Goal: Entertainment & Leisure: Browse casually

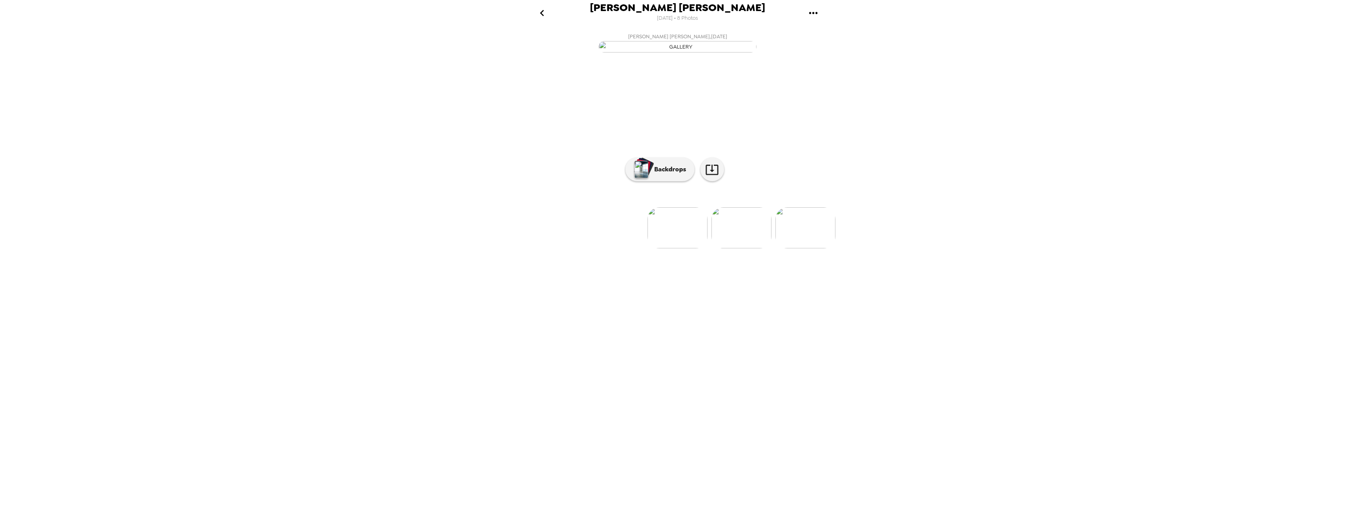
click at [752, 248] on img at bounding box center [741, 227] width 60 height 41
click at [651, 177] on div "button" at bounding box center [644, 167] width 19 height 20
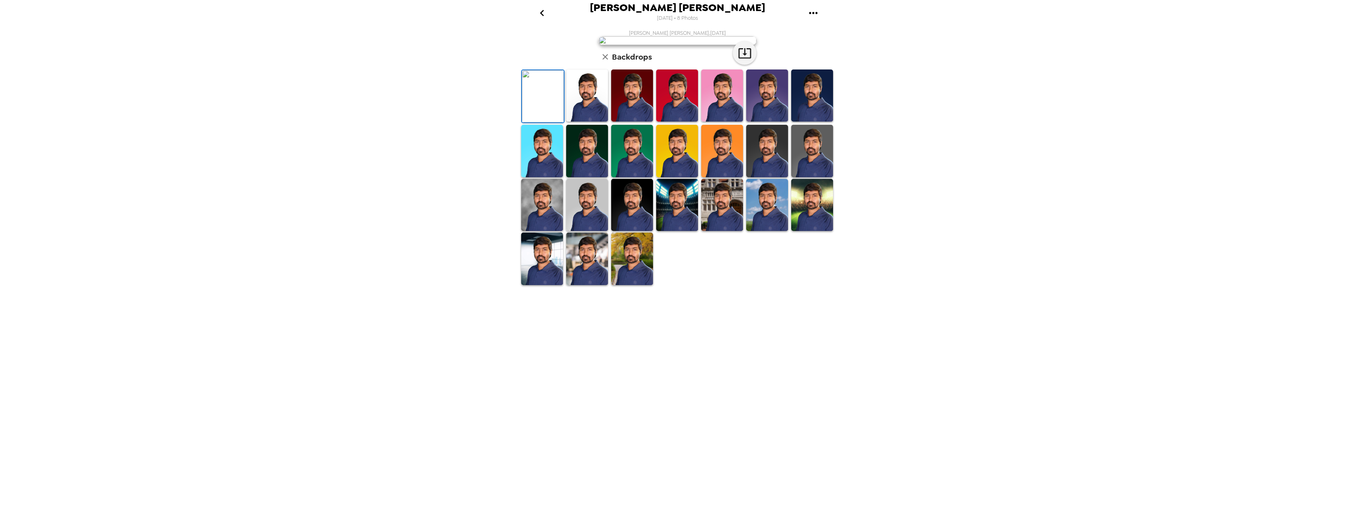
click at [580, 285] on img at bounding box center [587, 259] width 42 height 52
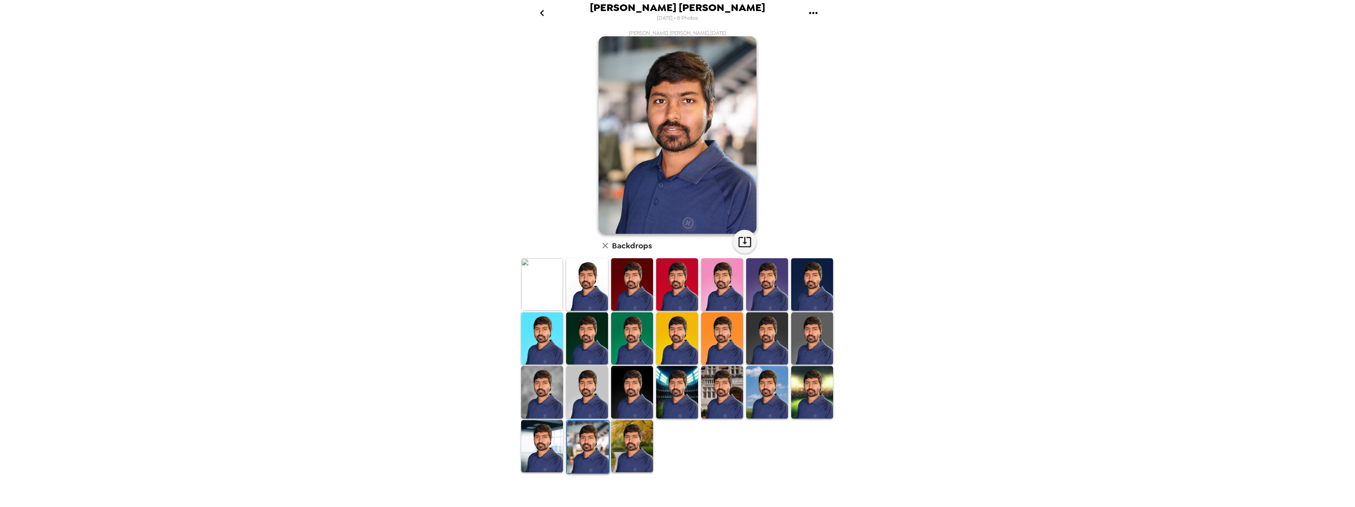
click at [682, 384] on img at bounding box center [677, 392] width 42 height 52
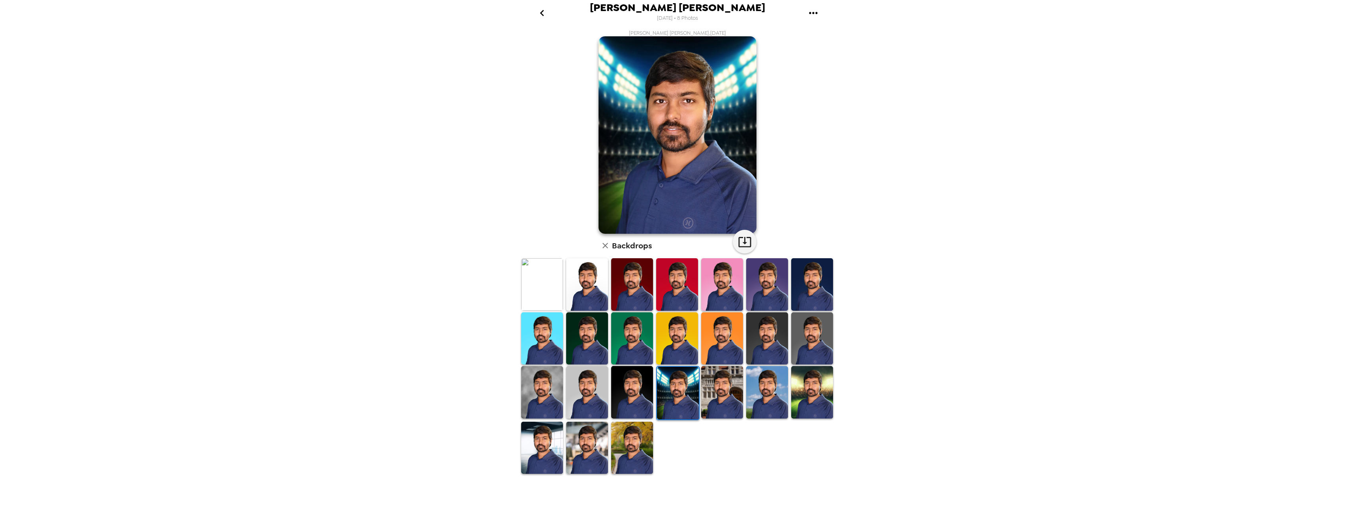
click at [627, 446] on img at bounding box center [632, 448] width 42 height 52
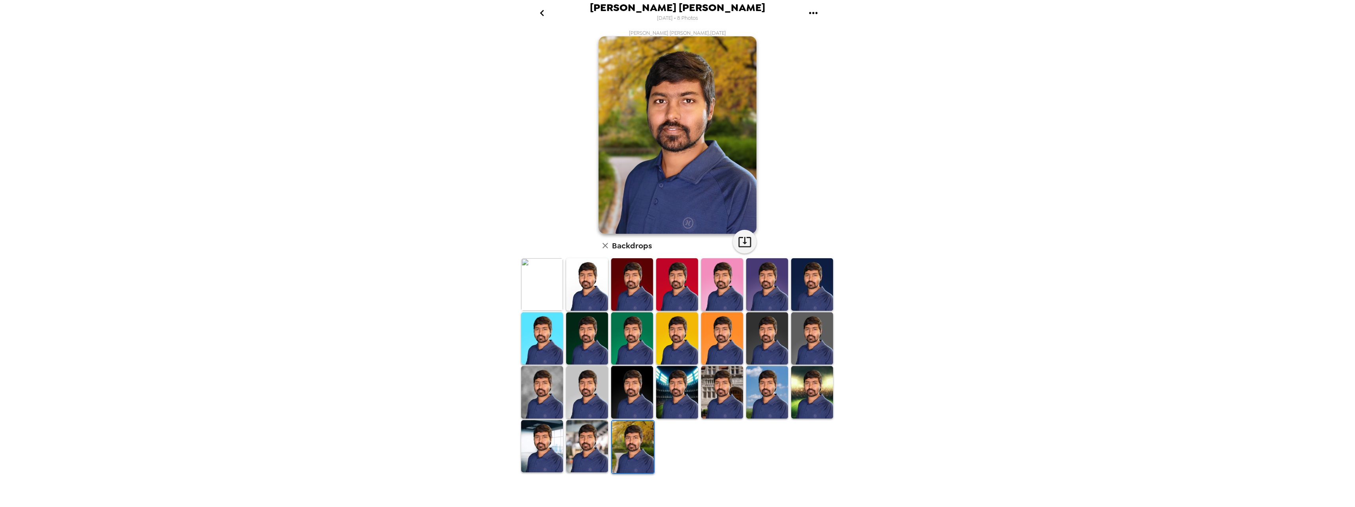
click at [535, 449] on img at bounding box center [542, 446] width 42 height 52
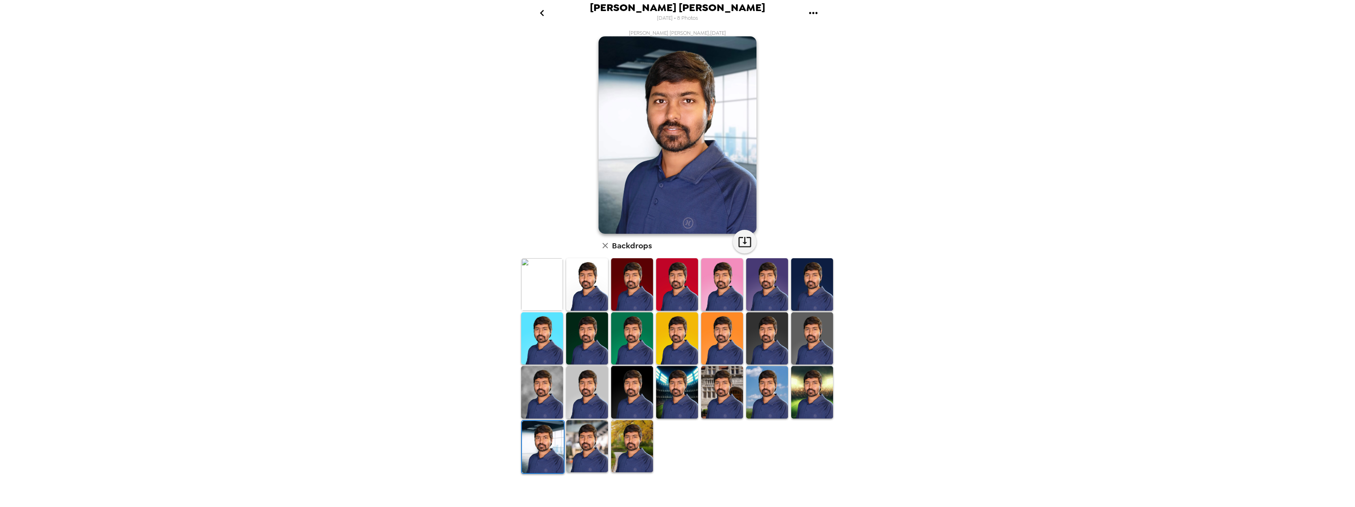
click at [818, 400] on img at bounding box center [812, 392] width 42 height 52
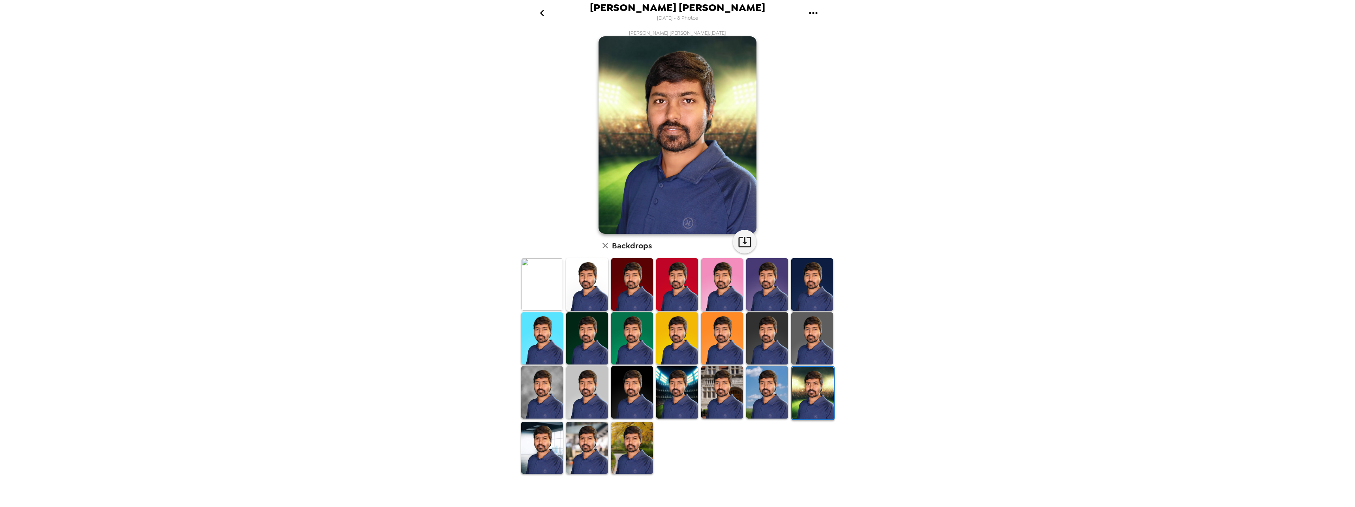
click at [811, 341] on img at bounding box center [812, 338] width 42 height 52
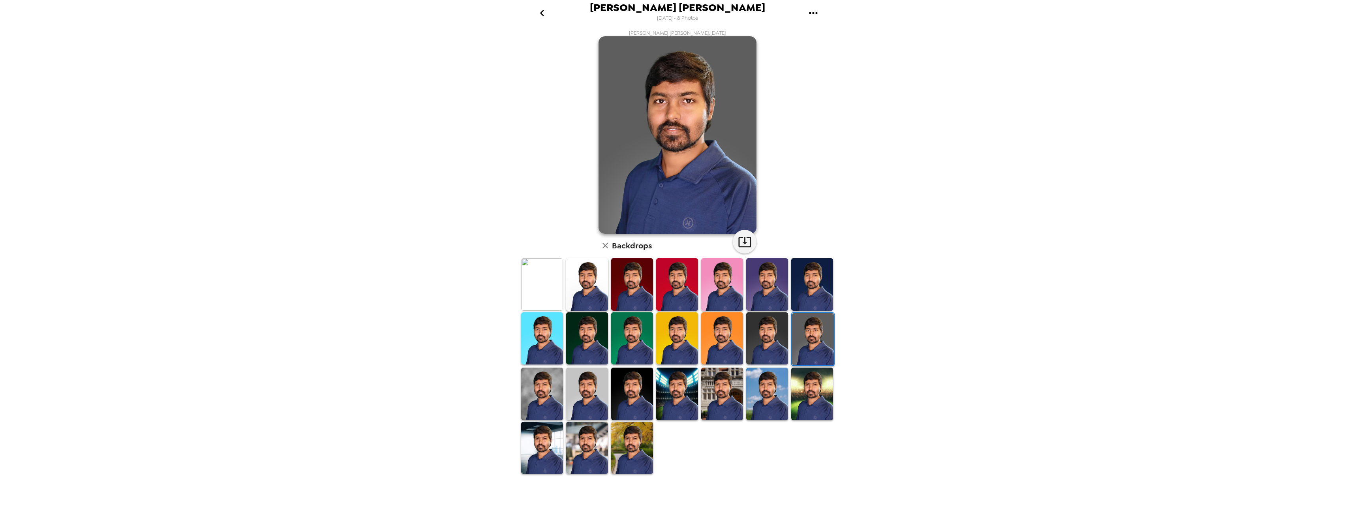
click at [587, 285] on img at bounding box center [587, 284] width 42 height 52
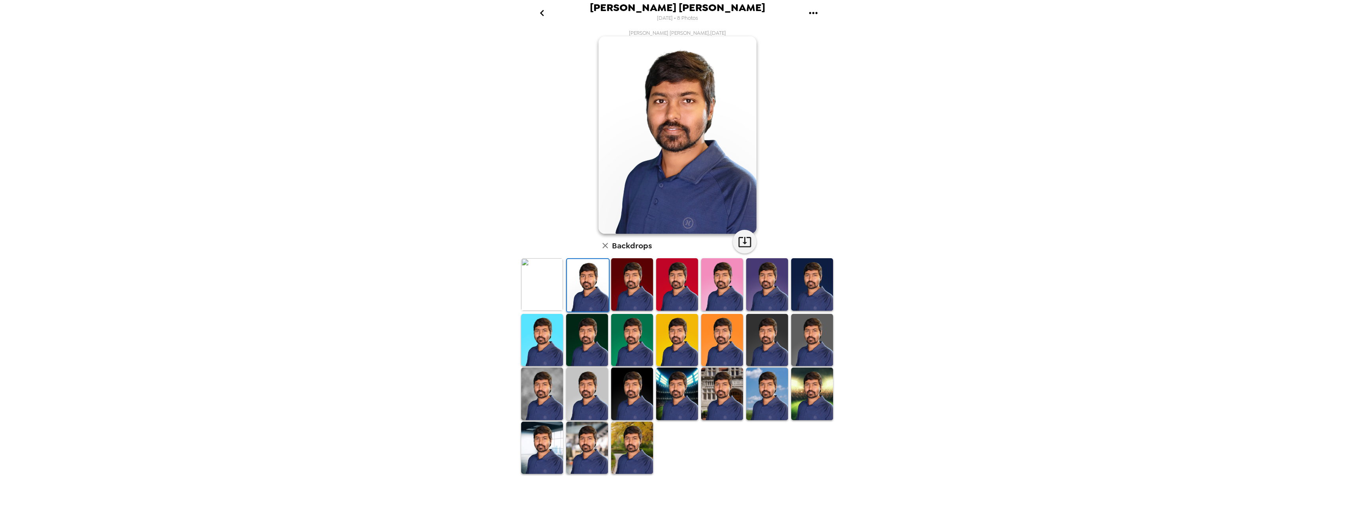
click at [733, 295] on img at bounding box center [722, 284] width 42 height 52
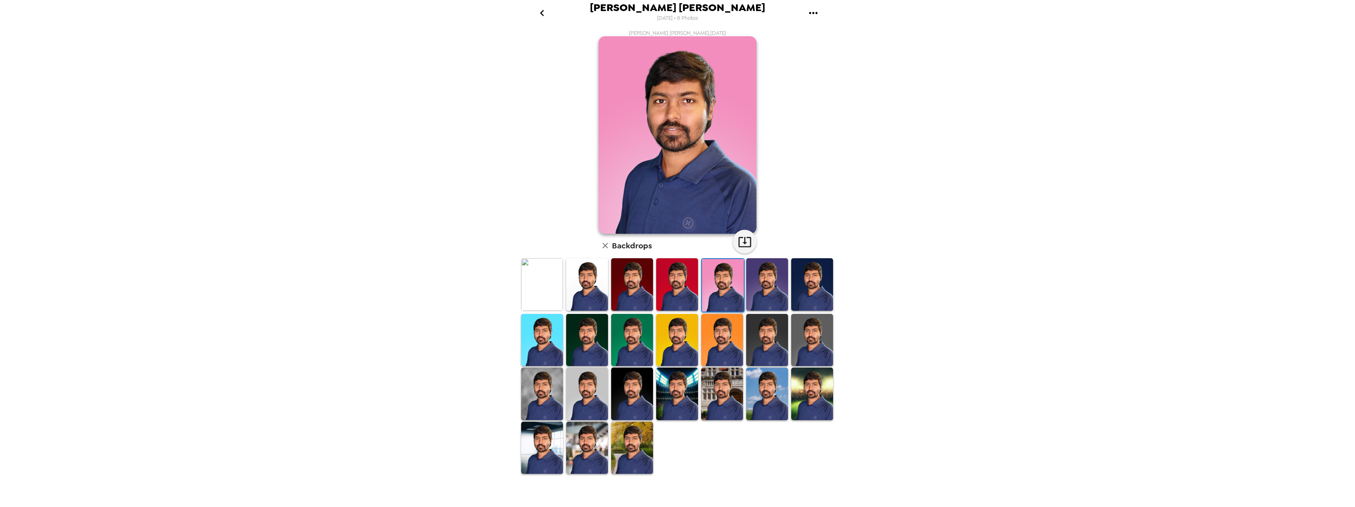
click at [773, 285] on img at bounding box center [767, 284] width 42 height 52
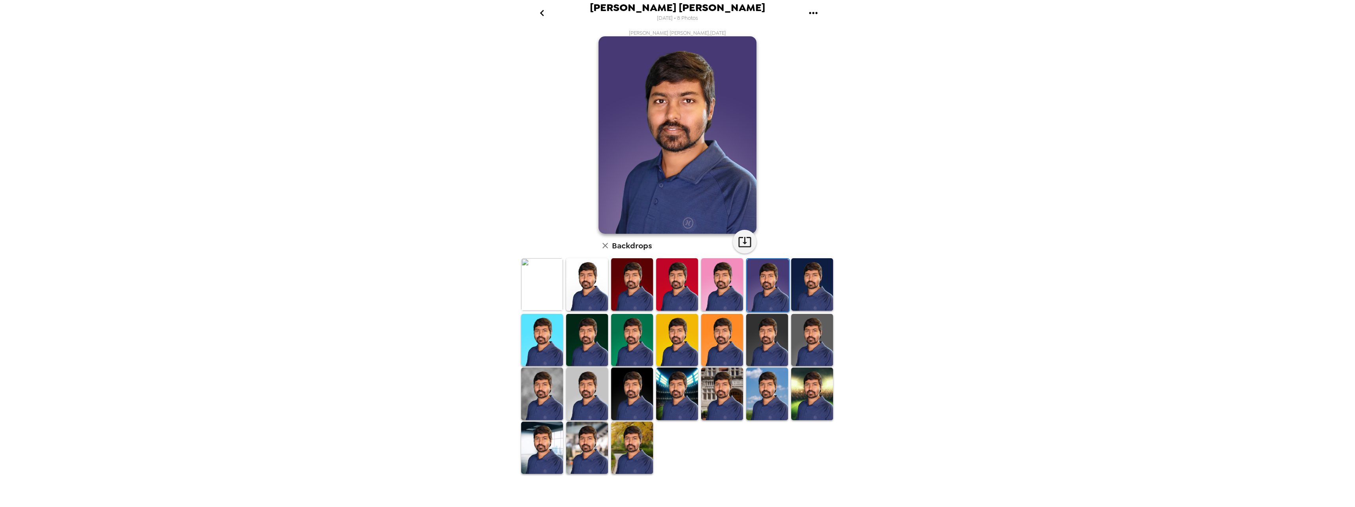
click at [822, 285] on img at bounding box center [812, 284] width 42 height 52
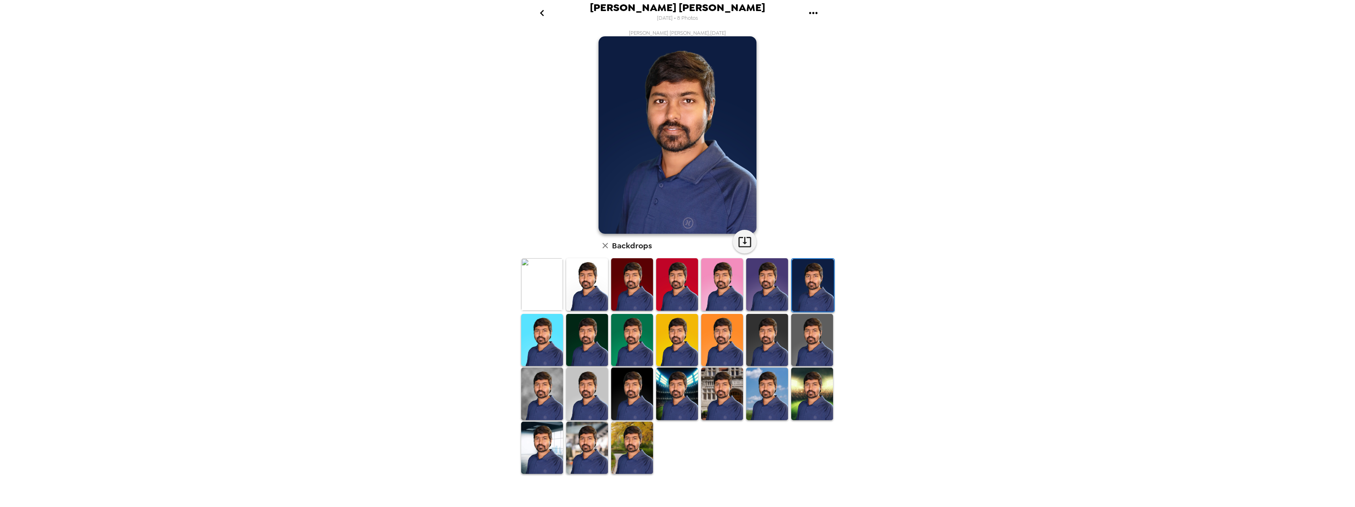
click at [770, 297] on img at bounding box center [767, 284] width 42 height 52
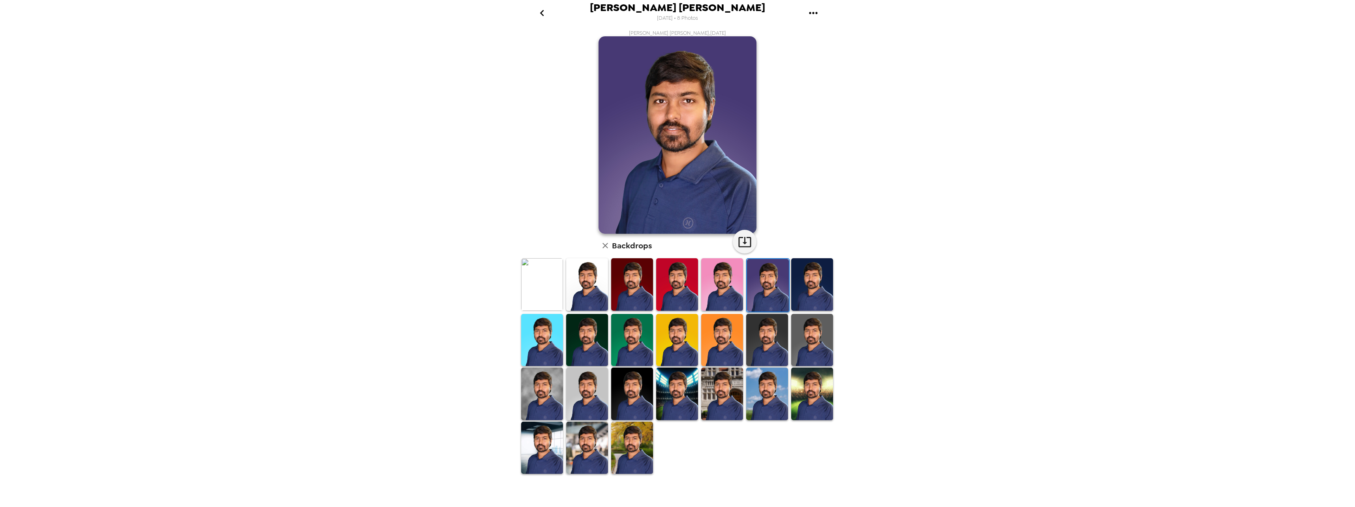
click at [805, 294] on img at bounding box center [812, 284] width 42 height 52
